Goal: Complete application form: Complete application form

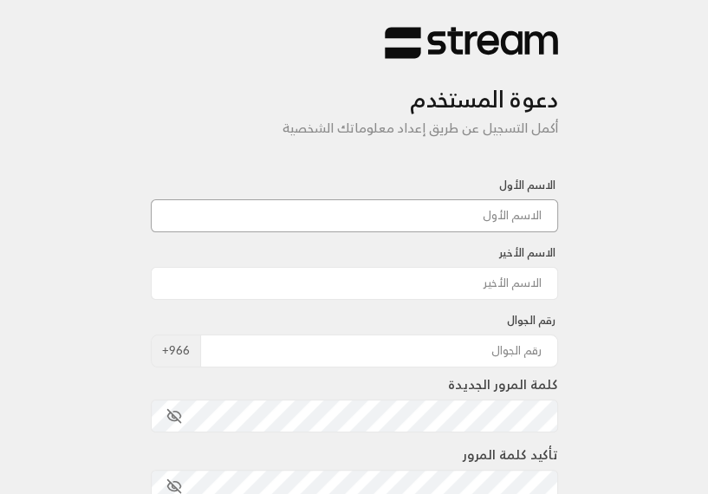
click at [498, 207] on input at bounding box center [354, 215] width 407 height 33
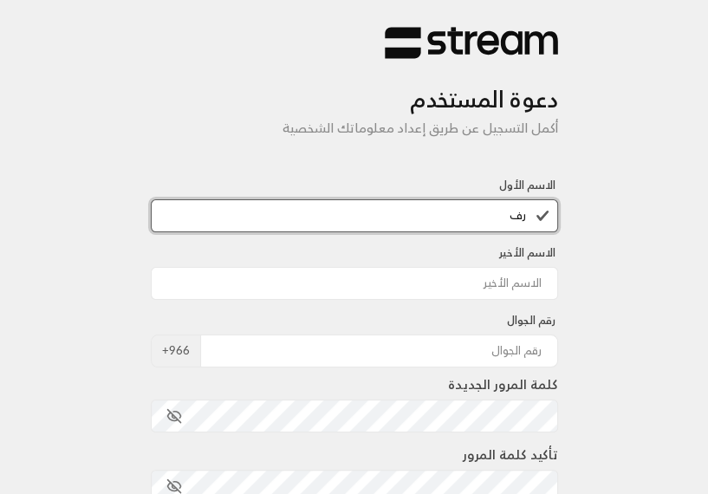
type input "ر"
type input "rafah"
click at [530, 278] on input at bounding box center [354, 283] width 407 height 33
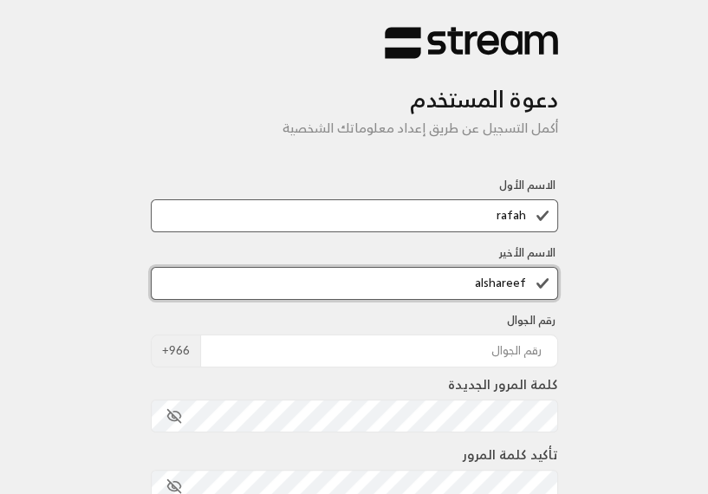
type input "alshareef"
click at [542, 343] on input "tel" at bounding box center [379, 350] width 358 height 33
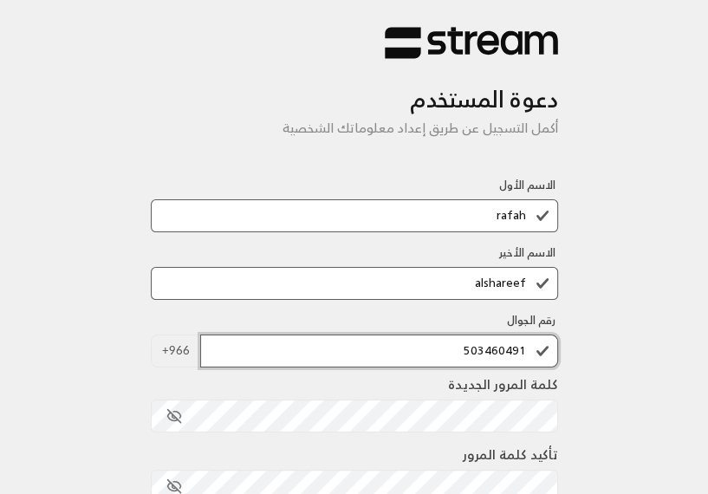
type input "503460491"
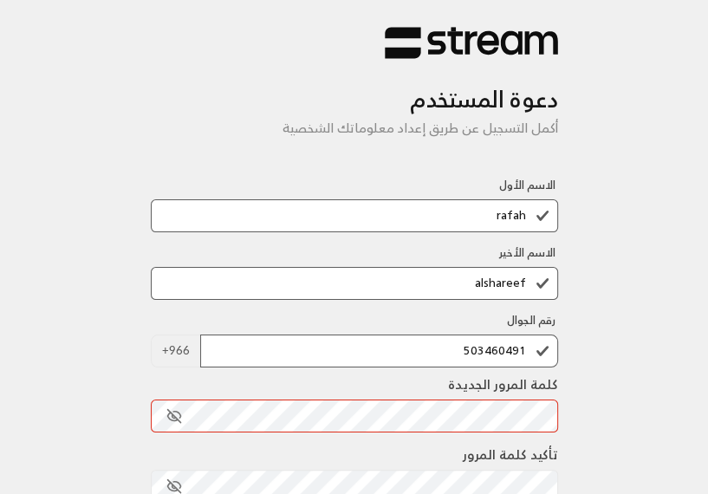
click at [100, 330] on div "دعوة المستخدم أكمل التسجيل عن طريق إعداد معلوماتك الشخصية الاسم الأول rafah الا…" at bounding box center [354, 379] width 708 height 759
click at [166, 418] on icon "toggle password visibility" at bounding box center [174, 416] width 16 height 16
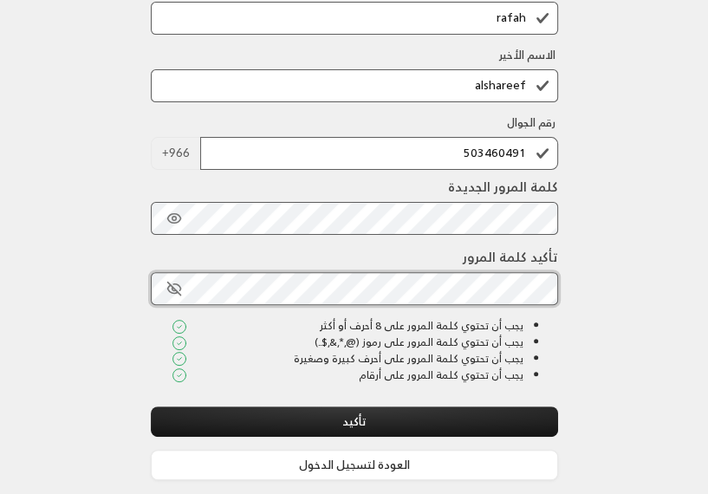
scroll to position [204, 0]
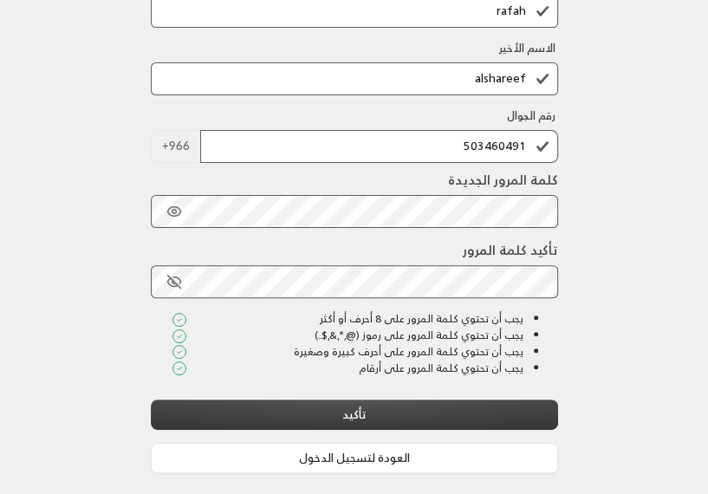
click at [340, 414] on button "تأكيد" at bounding box center [354, 414] width 407 height 30
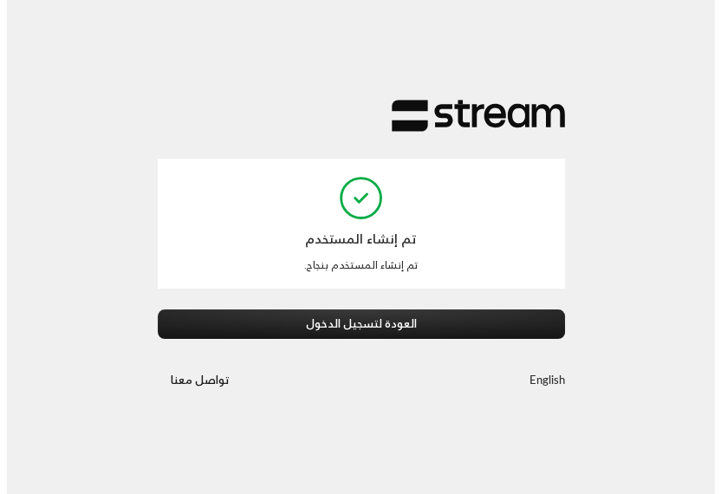
scroll to position [0, 0]
